Goal: Transaction & Acquisition: Purchase product/service

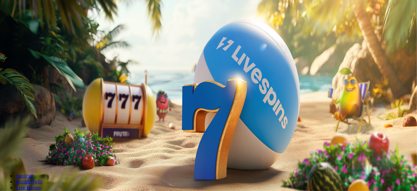
click at [38, 50] on span "Tarjoukset" at bounding box center [27, 47] width 22 height 6
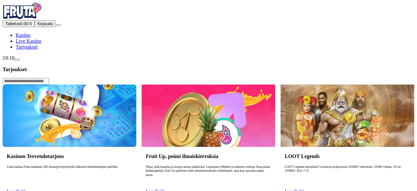
click at [26, 189] on link "Lue lisää" at bounding box center [16, 192] width 19 height 6
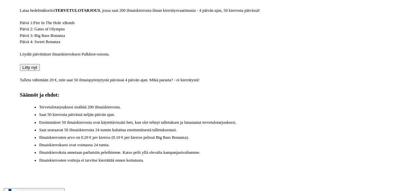
scroll to position [196, 0]
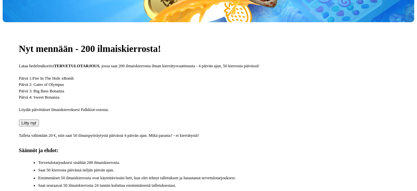
click at [39, 120] on button "Liity nyt" at bounding box center [29, 123] width 20 height 7
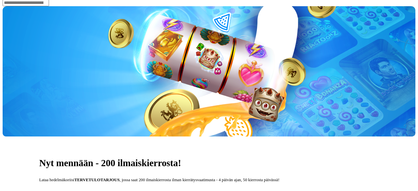
type input "*"
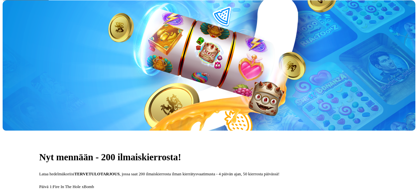
type input "**"
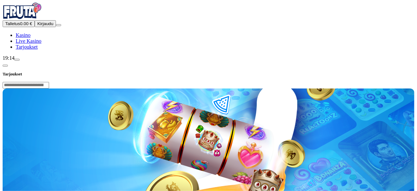
click at [30, 38] on span "Kasino" at bounding box center [23, 35] width 15 height 6
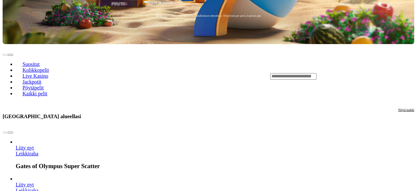
scroll to position [229, 0]
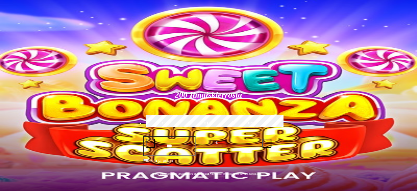
click at [37, 26] on span "Kirjaudu" at bounding box center [45, 23] width 16 height 5
click at [150, 143] on span "minus icon" at bounding box center [150, 143] width 0 height 0
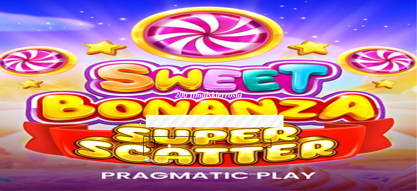
click at [150, 143] on span "minus icon" at bounding box center [150, 143] width 0 height 0
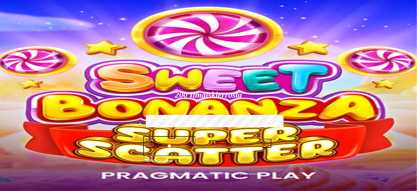
type input "**"
click at [199, 157] on button "Talleta ja pelaa" at bounding box center [208, 163] width 131 height 12
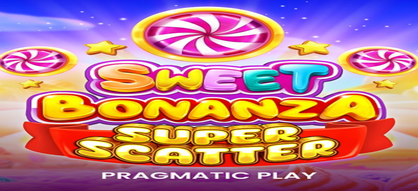
click at [30, 96] on span "Kasino" at bounding box center [23, 93] width 15 height 6
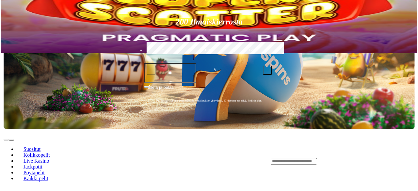
scroll to position [196, 0]
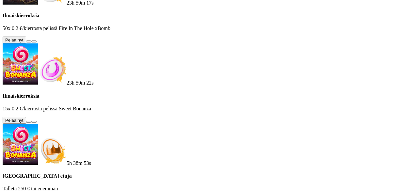
click at [31, 42] on button at bounding box center [28, 42] width 5 height 2
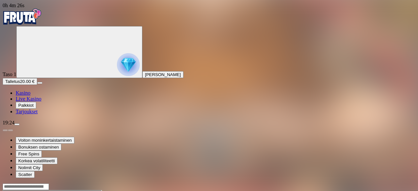
click at [30, 96] on span "Kasino" at bounding box center [23, 93] width 15 height 6
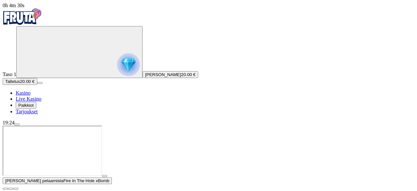
click at [8, 188] on button "button" at bounding box center [5, 189] width 5 height 2
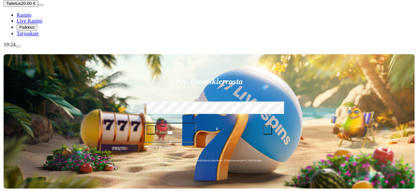
scroll to position [98, 0]
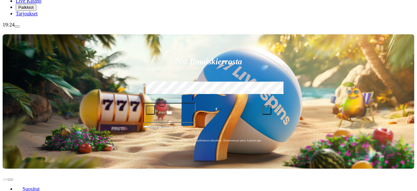
click at [34, 10] on span "Palkkiot" at bounding box center [25, 7] width 15 height 5
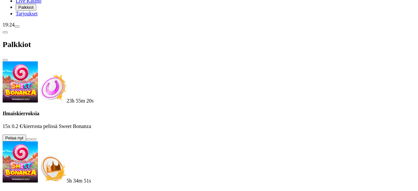
click at [31, 139] on button at bounding box center [28, 140] width 5 height 2
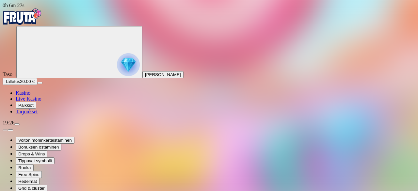
click at [30, 96] on span "Kasino" at bounding box center [23, 93] width 15 height 6
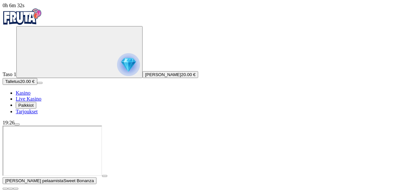
click at [5, 189] on span "close icon" at bounding box center [5, 189] width 0 height 0
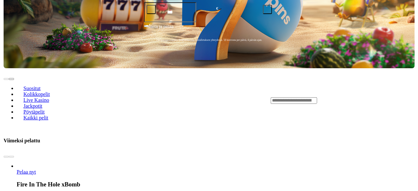
scroll to position [163, 0]
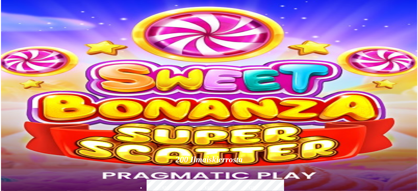
scroll to position [98, 0]
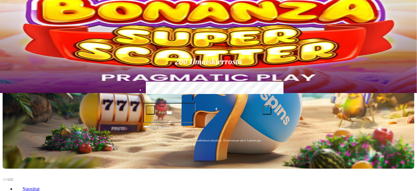
click at [17, 26] on span "menu icon" at bounding box center [17, 26] width 0 height 0
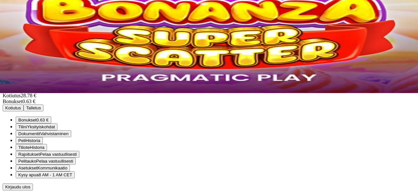
click at [5, 45] on span "close icon" at bounding box center [5, 45] width 0 height 0
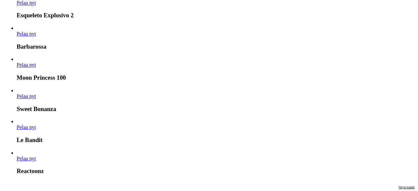
scroll to position [719, 0]
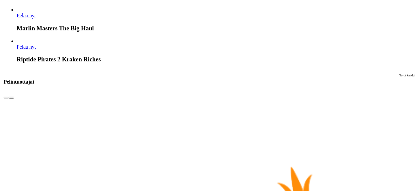
scroll to position [1144, 0]
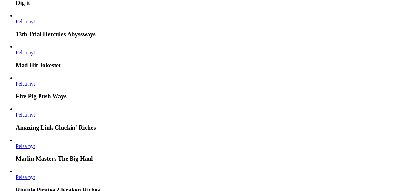
scroll to position [40, 0]
